Goal: Information Seeking & Learning: Understand process/instructions

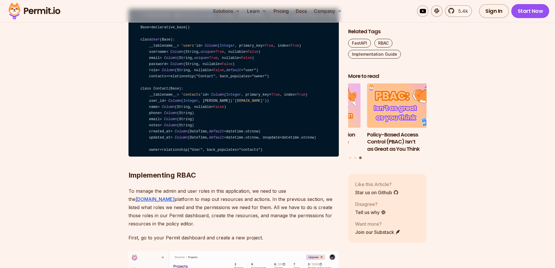
scroll to position [1457, 0]
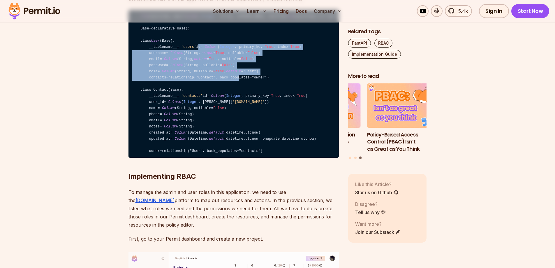
drag, startPoint x: 152, startPoint y: 122, endPoint x: 232, endPoint y: 156, distance: 87.0
click at [232, 156] on code "from sqlalchemy import Column , Integer , String, ForeignKey, DateTime from sql…" at bounding box center [234, 84] width 210 height 148
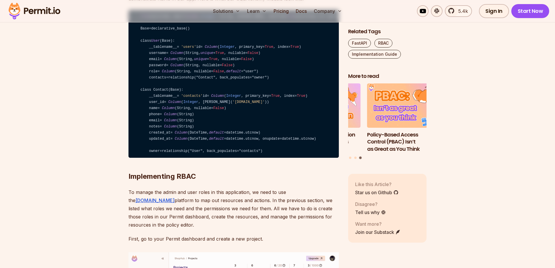
drag, startPoint x: 261, startPoint y: 160, endPoint x: 150, endPoint y: 126, distance: 116.3
click at [150, 126] on code "from sqlalchemy import Column , Integer , String, ForeignKey, DateTime from sql…" at bounding box center [234, 84] width 210 height 148
drag, startPoint x: 148, startPoint y: 116, endPoint x: 202, endPoint y: 114, distance: 53.7
click at [202, 114] on code "from sqlalchemy import Column , Integer , String, ForeignKey, DateTime from sql…" at bounding box center [234, 84] width 210 height 148
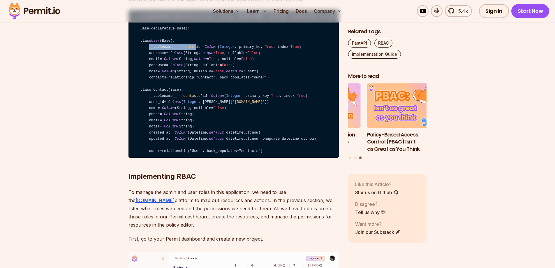
click at [202, 114] on code "from sqlalchemy import Column , Integer , String, ForeignKey, DateTime from sql…" at bounding box center [234, 84] width 210 height 148
drag, startPoint x: 175, startPoint y: 114, endPoint x: 154, endPoint y: 112, distance: 21.1
click at [154, 112] on code "from sqlalchemy import Column , Integer , String, ForeignKey, DateTime from sql…" at bounding box center [234, 84] width 210 height 148
